Goal: Task Accomplishment & Management: Complete application form

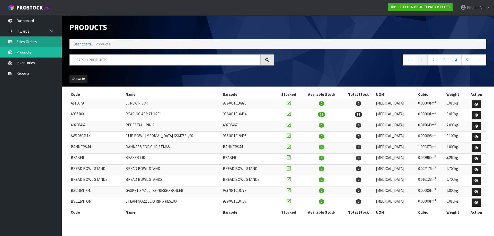
click at [31, 41] on link "Sales Orders" at bounding box center [31, 42] width 62 height 11
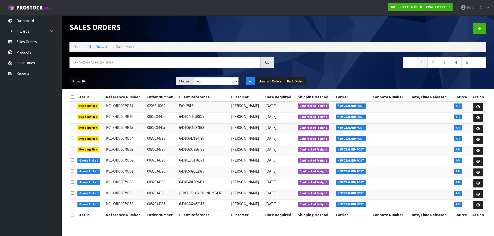
click at [85, 80] on button "Show: 10" at bounding box center [78, 81] width 18 height 8
click at [81, 106] on link "25" at bounding box center [90, 105] width 41 height 7
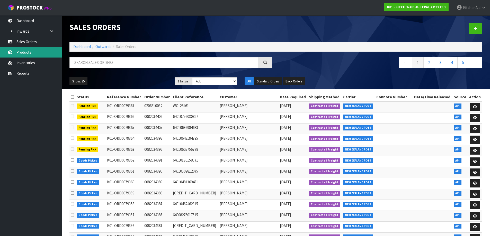
click at [32, 53] on link "Products" at bounding box center [31, 52] width 62 height 11
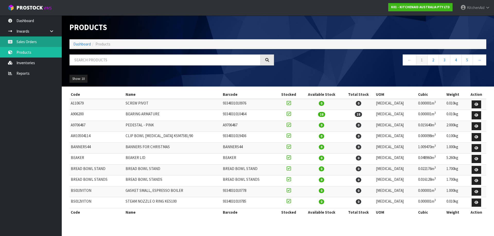
click at [33, 43] on link "Sales Orders" at bounding box center [31, 42] width 62 height 11
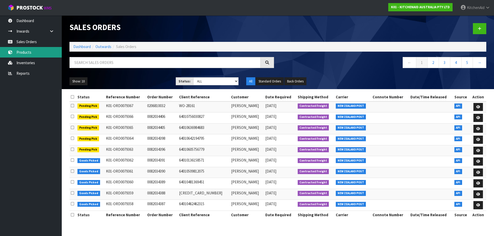
click at [27, 56] on link "Products" at bounding box center [31, 52] width 62 height 11
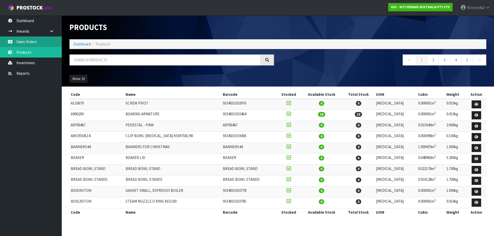
click at [24, 41] on link "Sales Orders" at bounding box center [31, 42] width 62 height 11
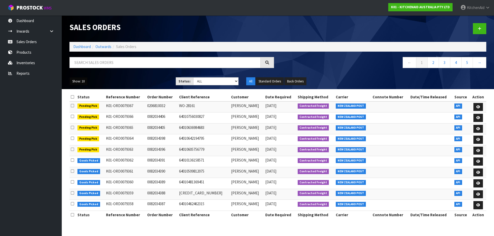
click at [85, 81] on button "Show: 10" at bounding box center [78, 81] width 18 height 8
click at [85, 106] on link "25" at bounding box center [90, 105] width 41 height 7
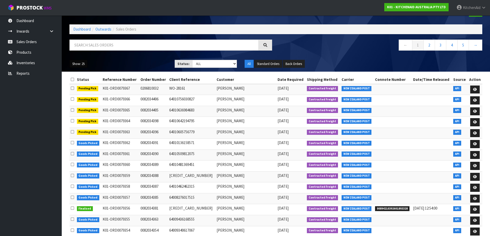
scroll to position [8, 0]
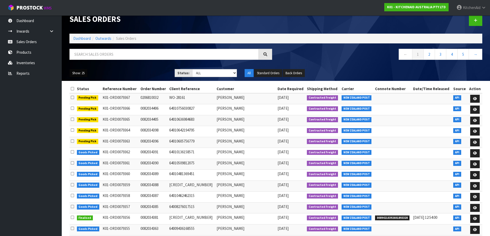
click at [79, 74] on button "Show: 25" at bounding box center [78, 73] width 18 height 8
click at [82, 103] on link "50" at bounding box center [90, 103] width 41 height 7
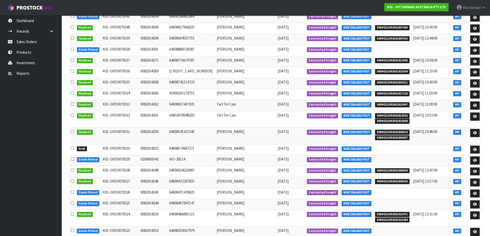
scroll to position [351, 0]
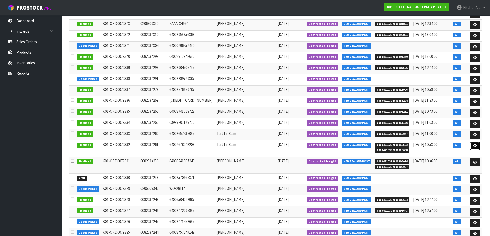
click at [474, 147] on icon at bounding box center [475, 145] width 4 height 3
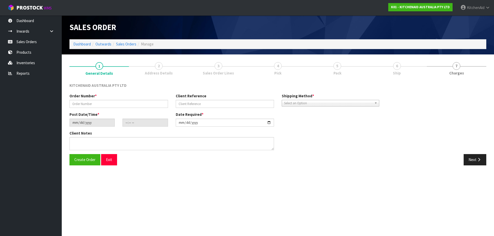
type input "0082034261"
type input "64002678948203"
type input "[DATE]"
type input "15:41:01.000"
type input "[DATE]"
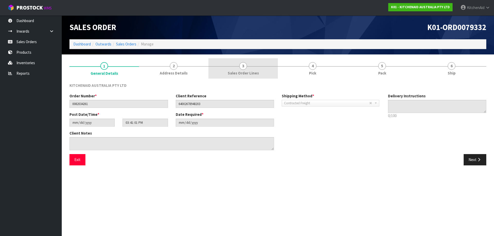
click at [252, 71] on span "Sales Order Lines" at bounding box center [243, 73] width 31 height 5
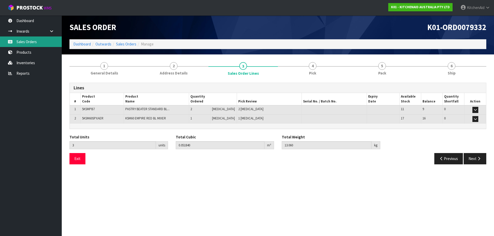
click at [30, 41] on link "Sales Orders" at bounding box center [31, 42] width 62 height 11
